Goal: Information Seeking & Learning: Check status

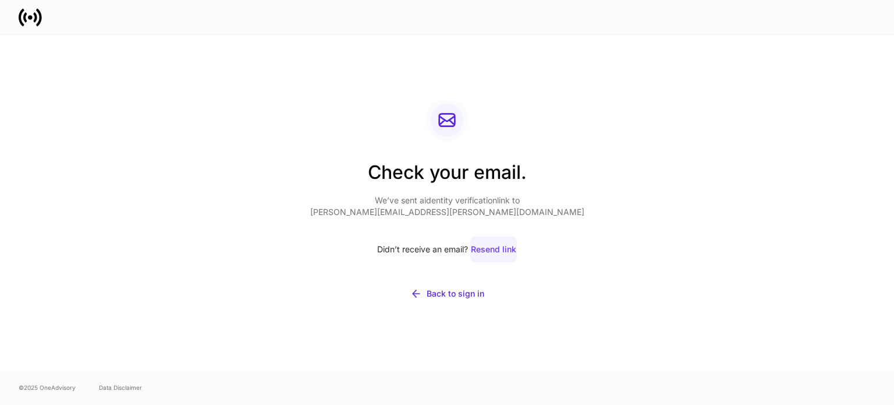
click at [501, 249] on div "Resend link" at bounding box center [493, 249] width 45 height 12
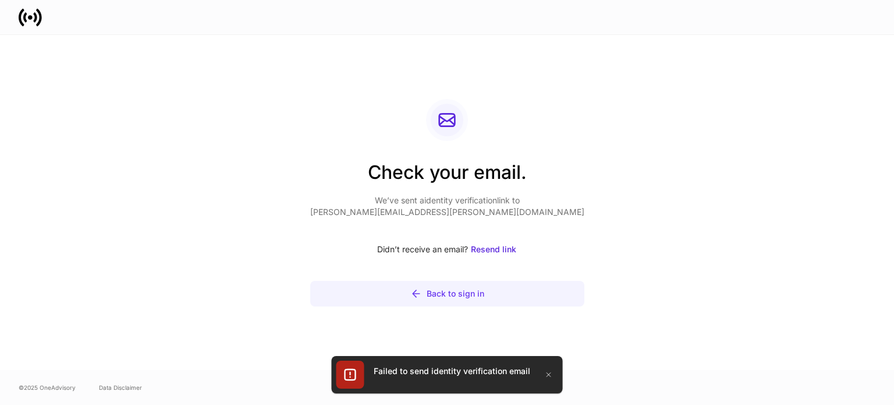
click at [435, 295] on div "Back to sign in" at bounding box center [456, 294] width 58 height 12
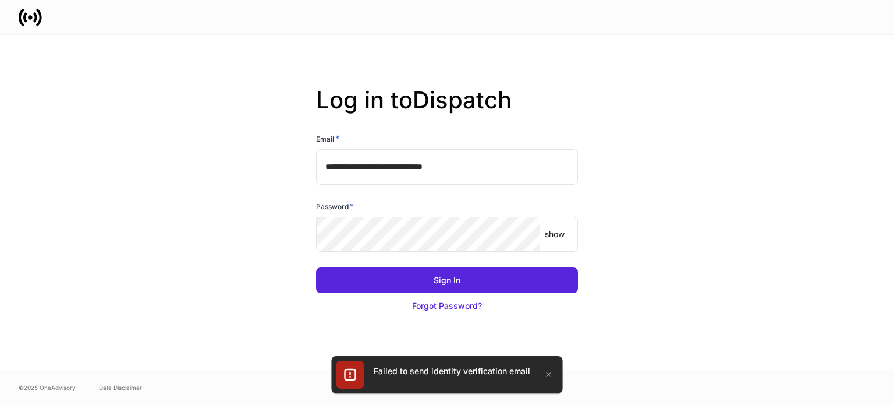
click at [526, 231] on keeper-lock "Open Keeper Popup" at bounding box center [524, 234] width 14 height 14
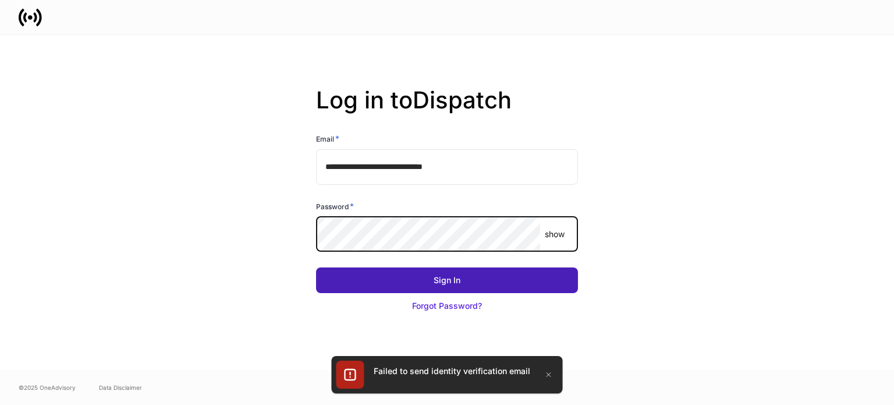
click at [426, 271] on button "Sign In" at bounding box center [447, 280] width 262 height 26
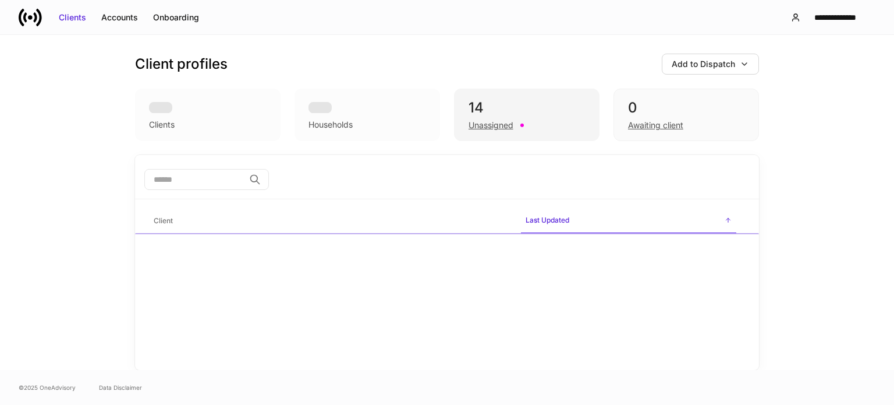
click at [508, 111] on div "14" at bounding box center [527, 107] width 116 height 19
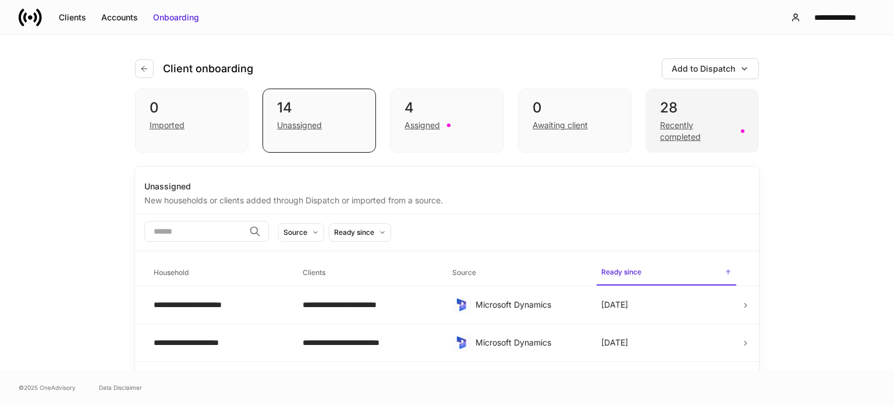
click at [680, 118] on div "Recently completed" at bounding box center [702, 130] width 84 height 26
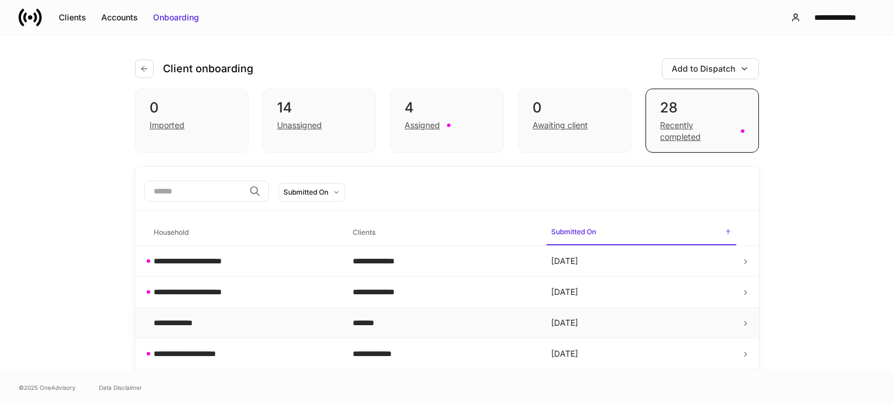
click at [513, 309] on td "*******" at bounding box center [443, 322] width 199 height 31
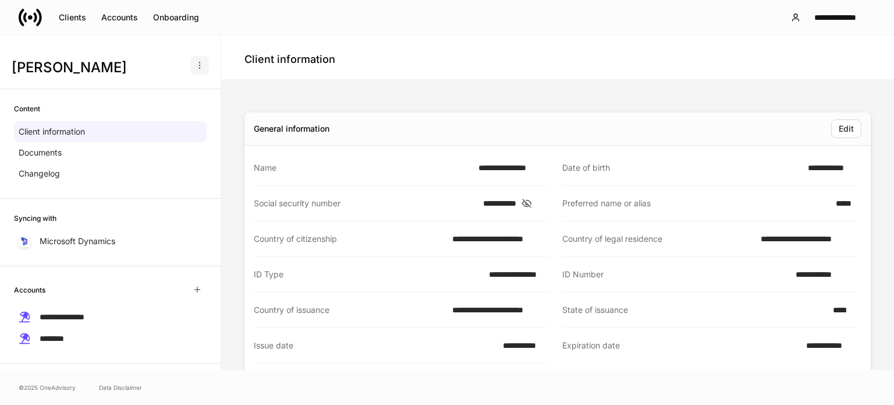
click at [195, 69] on icon "button" at bounding box center [199, 65] width 9 height 9
click at [133, 172] on div at bounding box center [447, 202] width 894 height 405
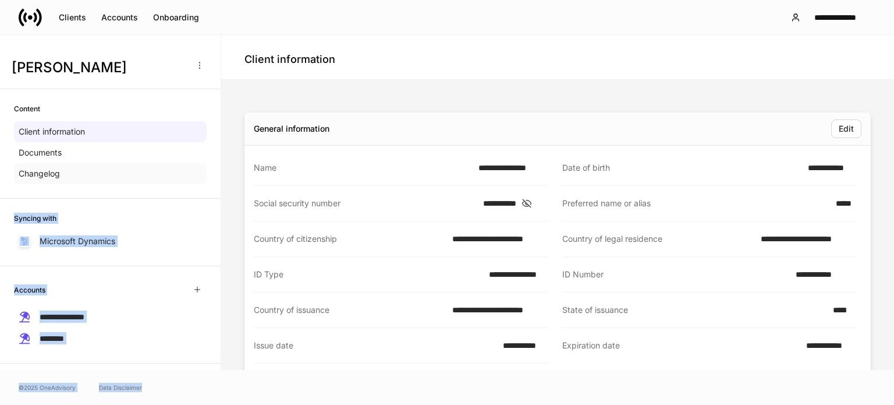
click at [133, 172] on div "Changelog" at bounding box center [110, 173] width 193 height 21
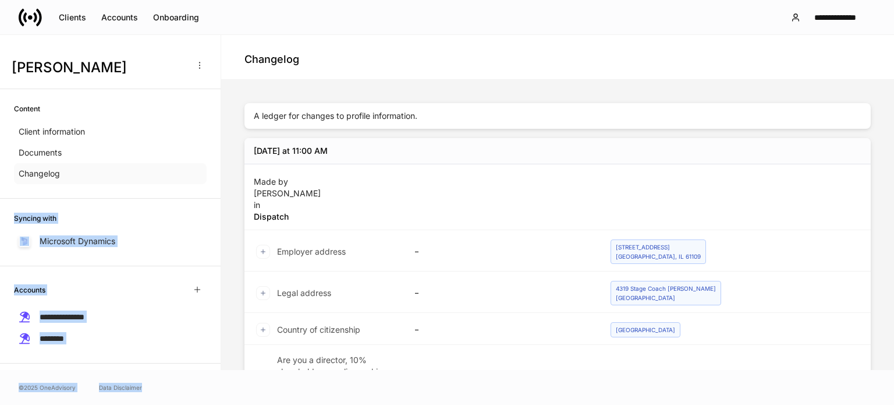
click at [49, 174] on p "Changelog" at bounding box center [39, 174] width 41 height 12
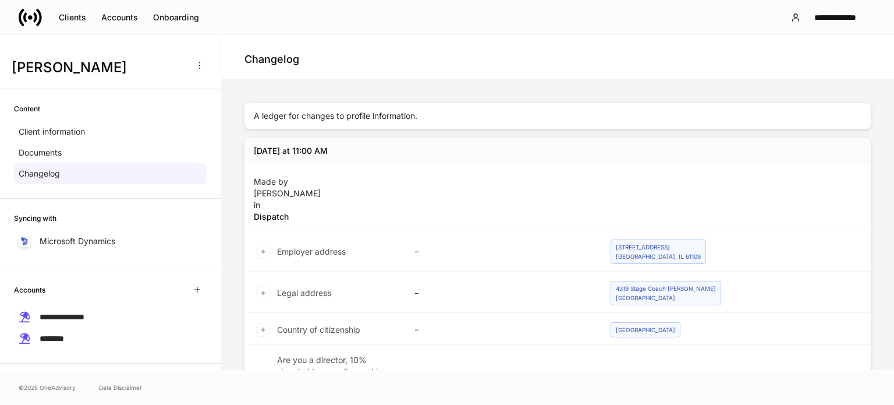
click at [86, 239] on p "Microsoft Dynamics" at bounding box center [78, 241] width 76 height 12
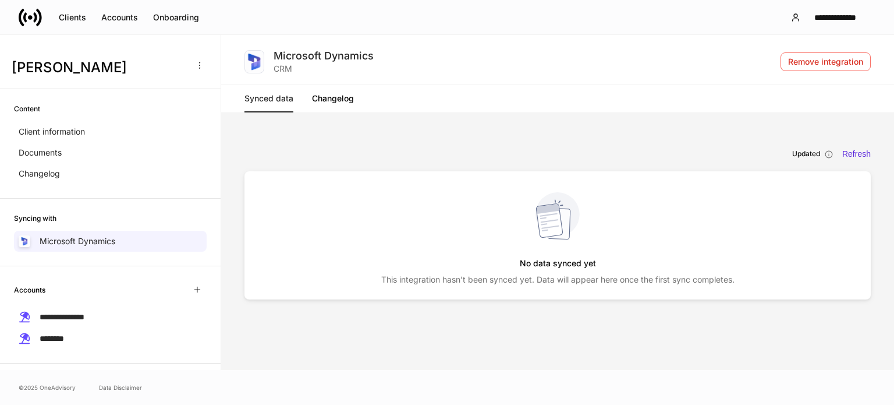
click at [335, 102] on link "Changelog" at bounding box center [333, 98] width 42 height 28
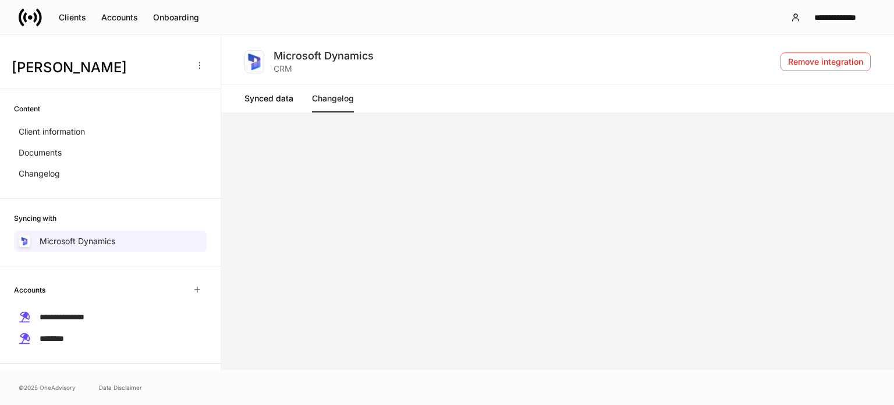
click at [268, 100] on link "Synced data" at bounding box center [269, 98] width 49 height 28
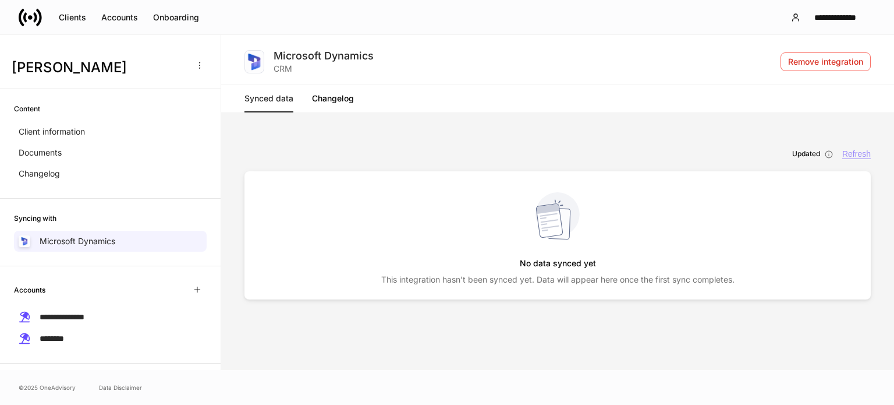
click at [864, 154] on div "Refresh" at bounding box center [857, 154] width 29 height 10
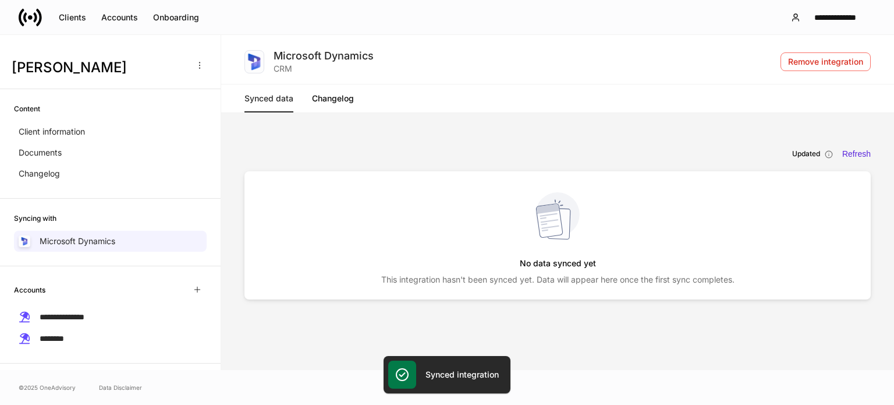
click at [337, 110] on link "Changelog" at bounding box center [333, 98] width 42 height 28
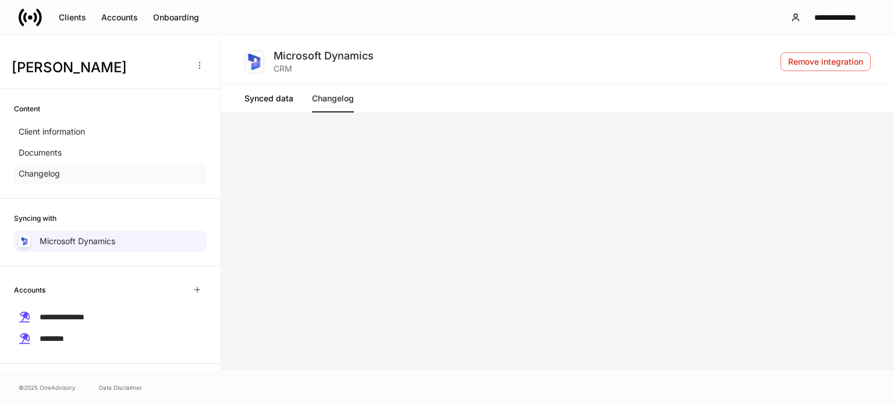
click at [102, 166] on div "Changelog" at bounding box center [110, 173] width 193 height 21
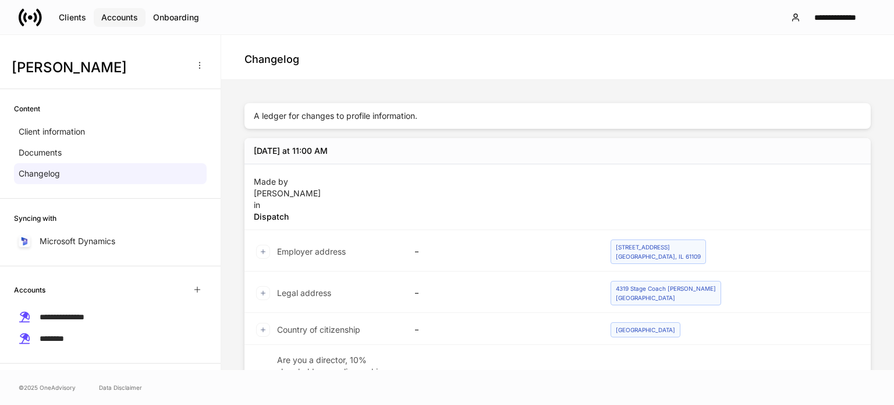
click at [130, 21] on div "Accounts" at bounding box center [119, 18] width 37 height 12
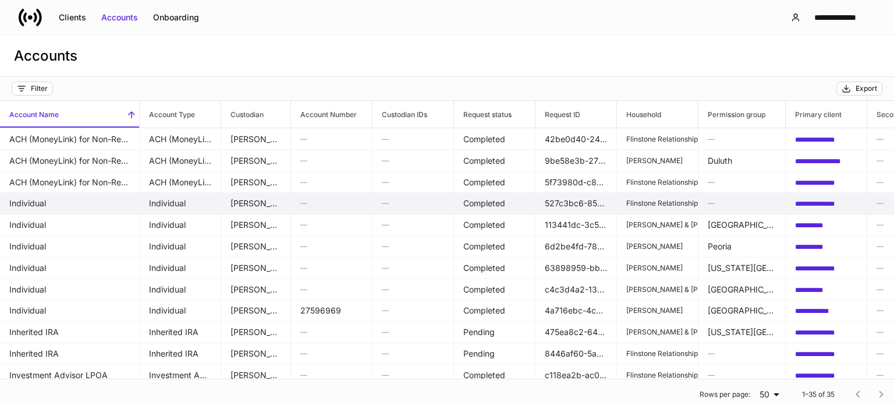
click at [650, 206] on p "Flinstone Relationship" at bounding box center [658, 203] width 62 height 9
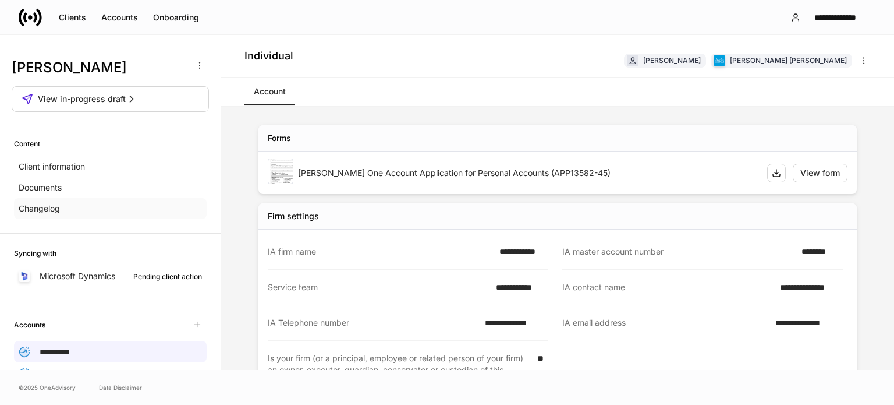
click at [61, 205] on div "Changelog" at bounding box center [110, 208] width 193 height 21
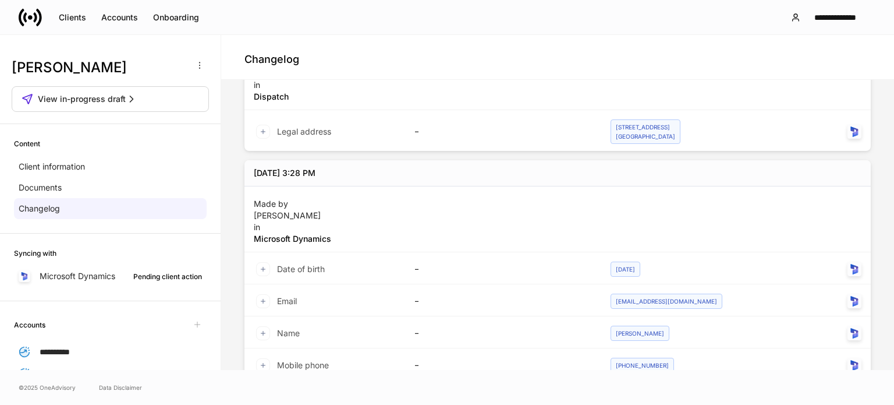
scroll to position [1081, 0]
